Goal: Task Accomplishment & Management: Complete application form

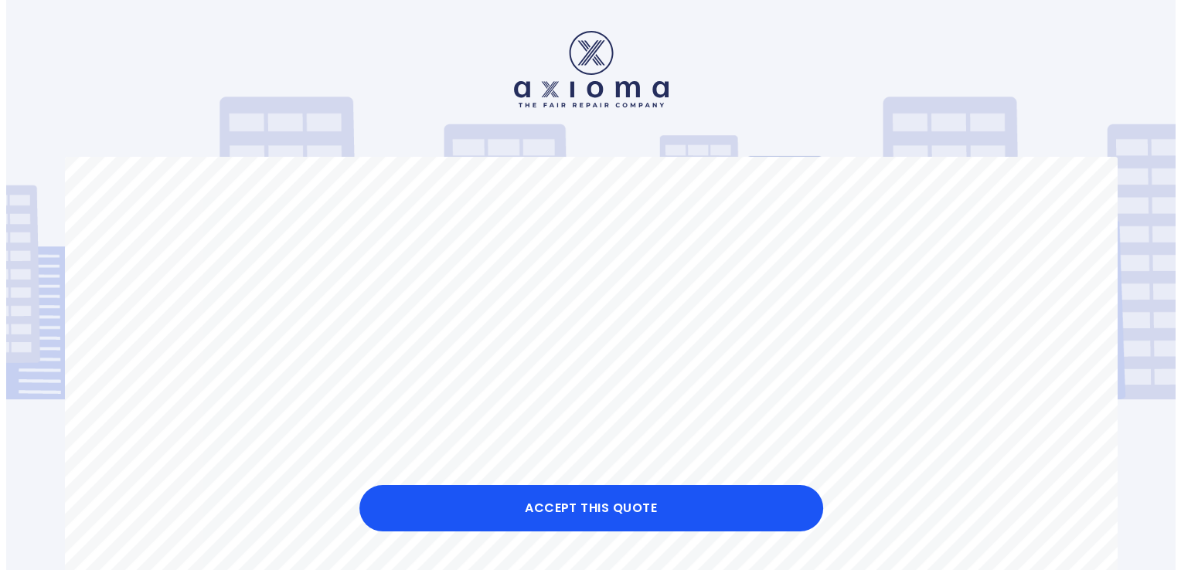
scroll to position [155, 0]
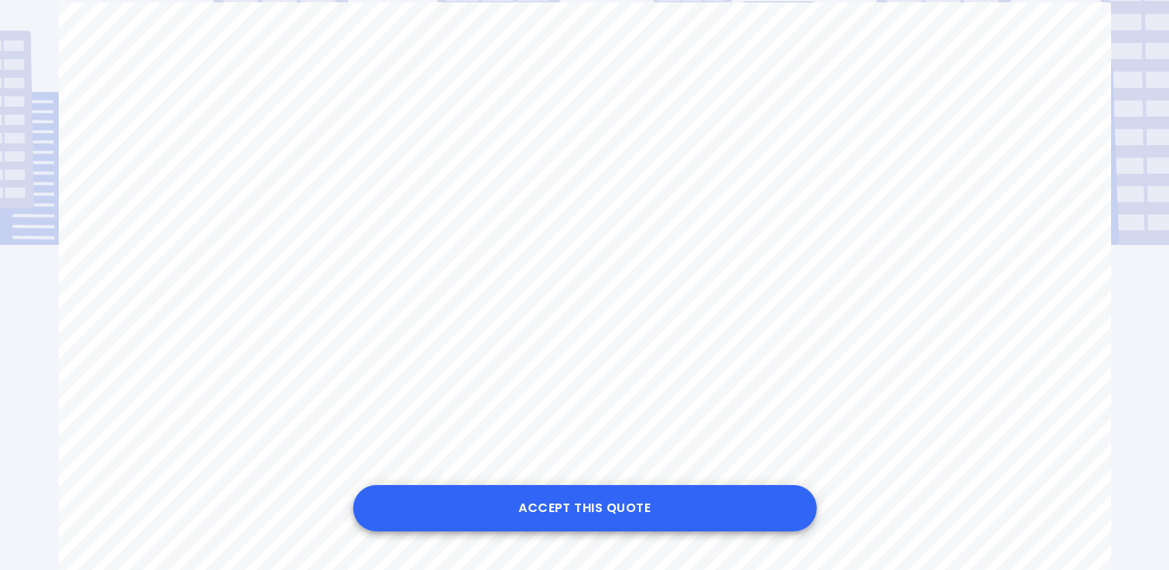
click at [587, 504] on button "Accept this Quote" at bounding box center [585, 508] width 464 height 46
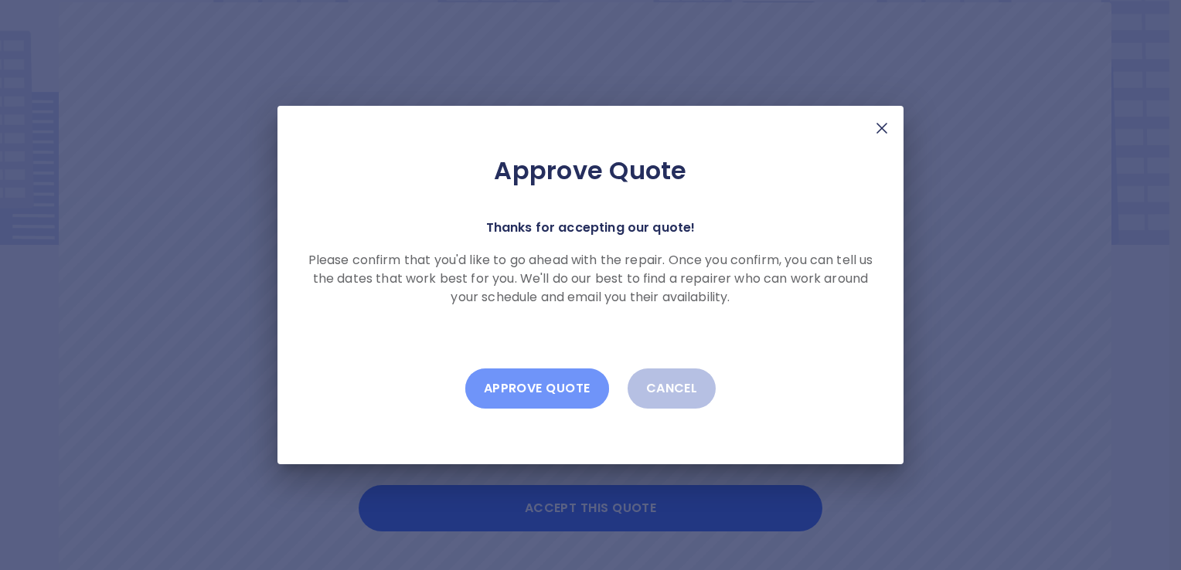
click at [556, 389] on button "Approve Quote" at bounding box center [537, 389] width 144 height 40
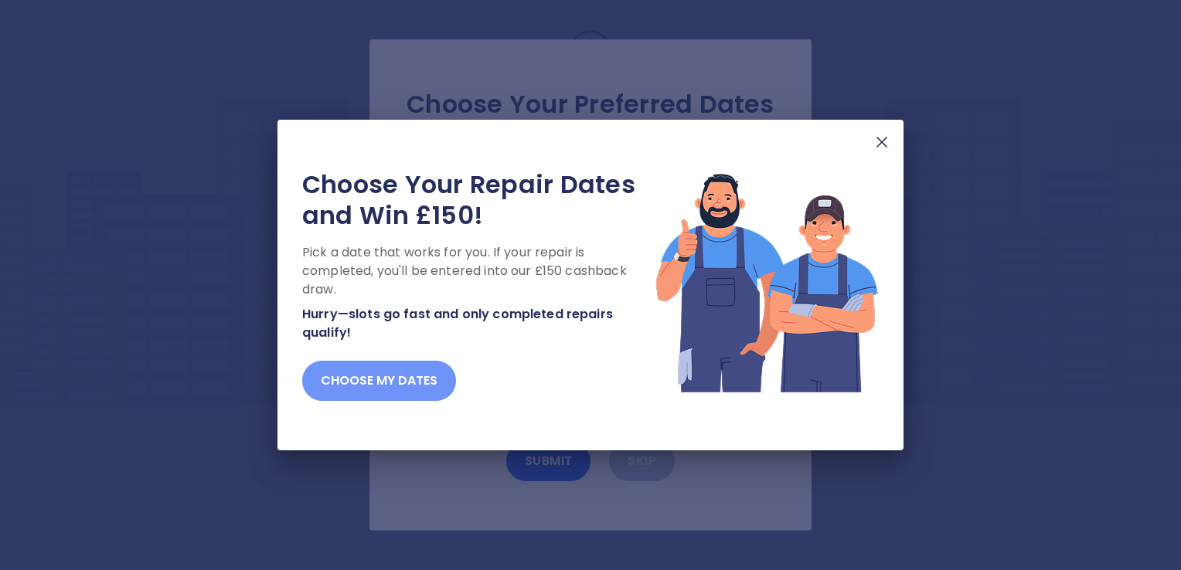
click at [411, 376] on button "Choose my dates" at bounding box center [379, 381] width 154 height 40
click at [883, 141] on img at bounding box center [881, 142] width 19 height 19
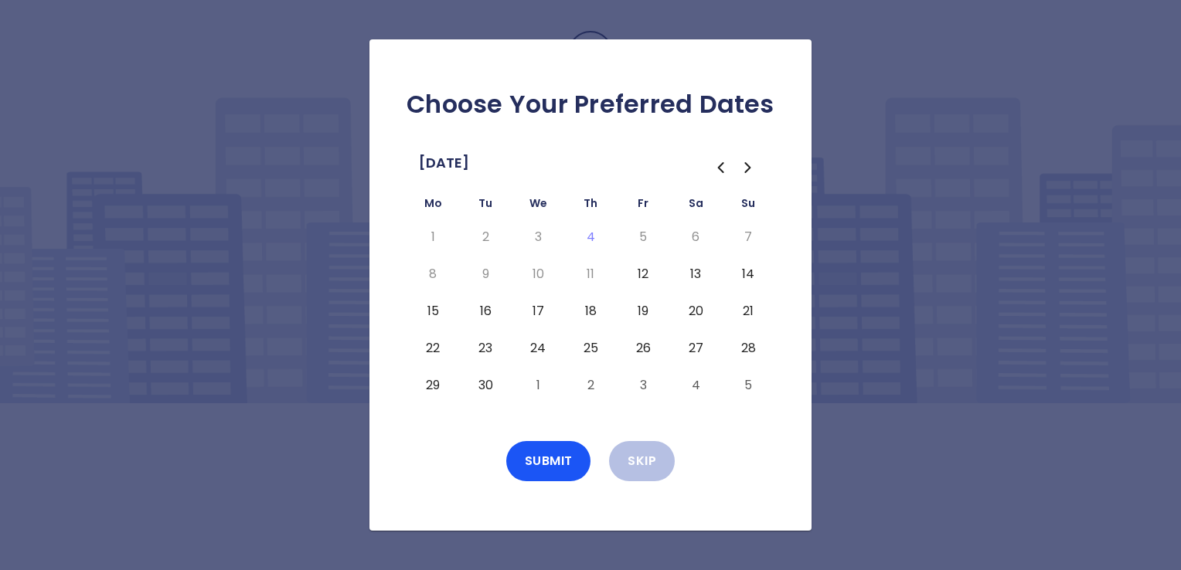
click at [434, 309] on button "15" at bounding box center [433, 311] width 28 height 25
click at [563, 462] on button "Submit" at bounding box center [548, 461] width 85 height 40
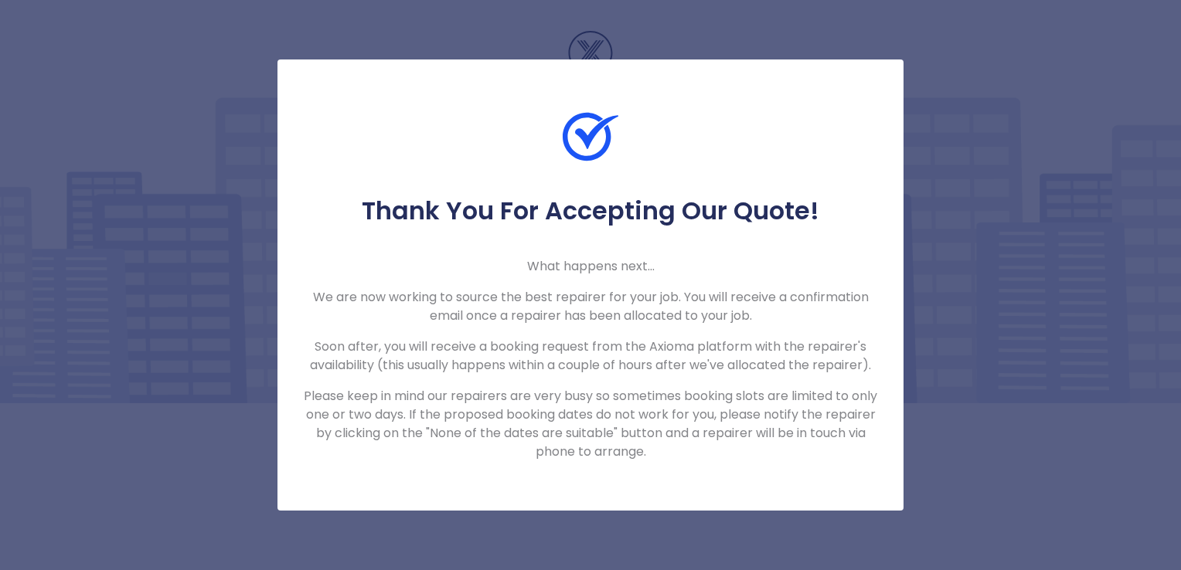
click at [981, 129] on div "Thank You For Accepting Our Quote! What happens next... We are now working to s…" at bounding box center [590, 285] width 1181 height 570
click at [635, 384] on div "Thank You For Accepting Our Quote! What happens next... We are now working to s…" at bounding box center [590, 329] width 626 height 266
drag, startPoint x: 635, startPoint y: 384, endPoint x: 831, endPoint y: 142, distance: 311.0
click at [831, 142] on div at bounding box center [590, 152] width 626 height 87
